Goal: Task Accomplishment & Management: Manage account settings

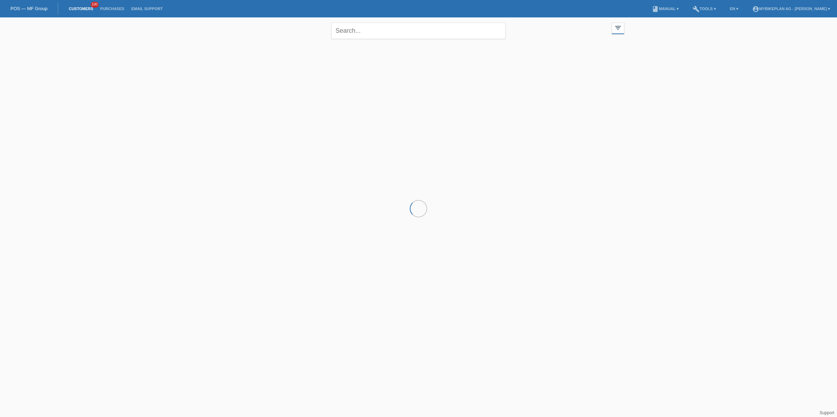
click at [377, 35] on input "text" at bounding box center [418, 31] width 174 height 16
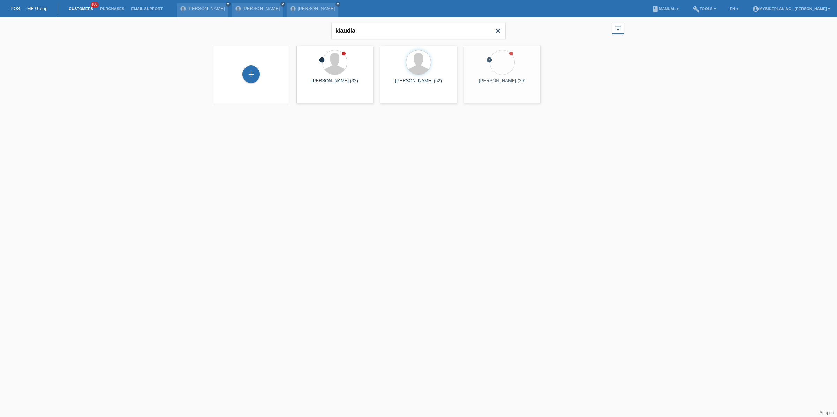
type input "klaudia"
click at [315, 97] on span "Show" at bounding box center [313, 97] width 12 height 5
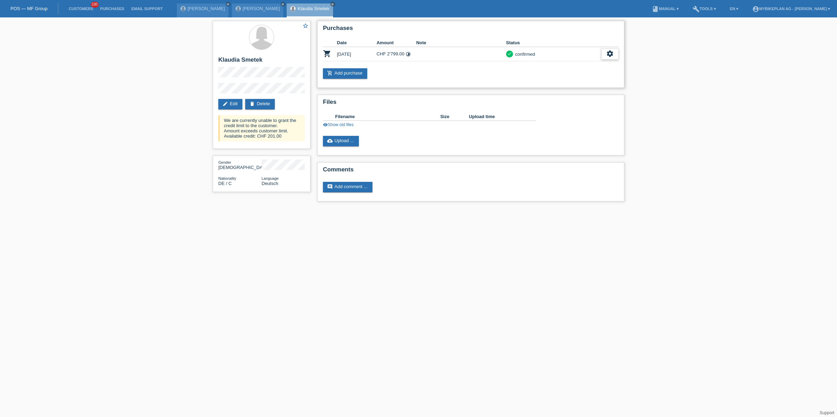
click at [605, 51] on div "settings" at bounding box center [609, 53] width 17 height 11
click at [565, 107] on span "Add cancellation..." at bounding box center [570, 107] width 39 height 8
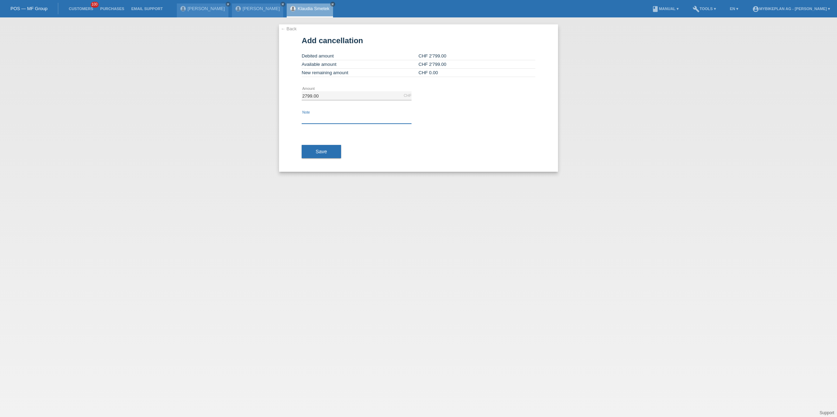
click at [322, 118] on input "text" at bounding box center [357, 119] width 110 height 9
type input "c"
type input "e"
type input "cancellation"
click at [314, 156] on button "Save" at bounding box center [321, 151] width 39 height 13
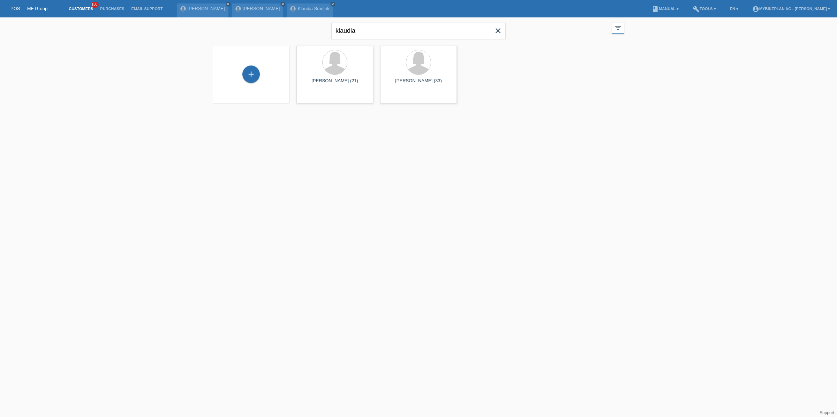
click at [500, 30] on icon "close" at bounding box center [498, 31] width 8 height 8
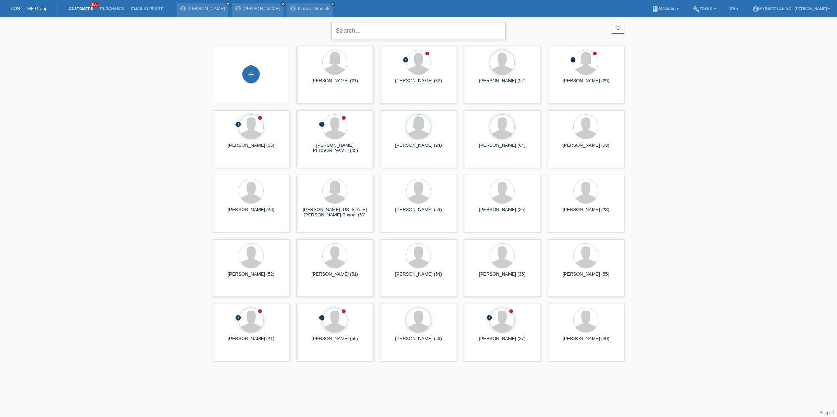
paste input "Shakib"
type input "Shakib"
